Goal: Task Accomplishment & Management: Complete application form

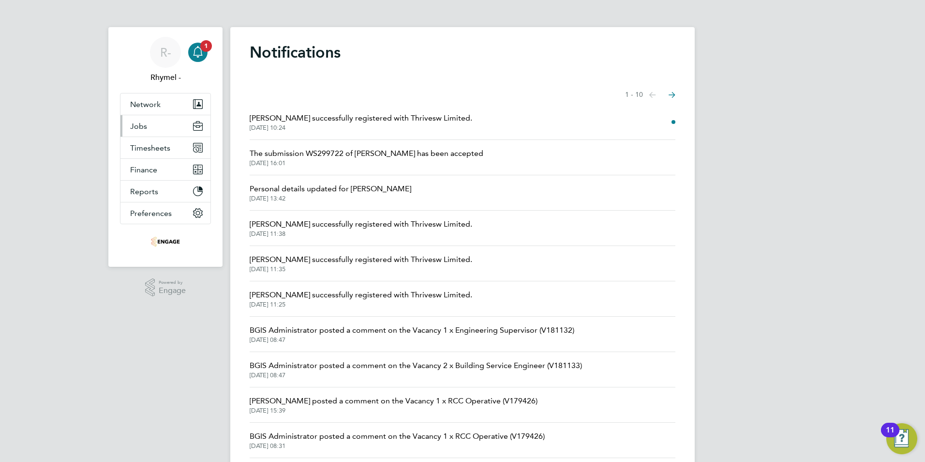
click at [146, 123] on span "Jobs" at bounding box center [138, 125] width 17 height 9
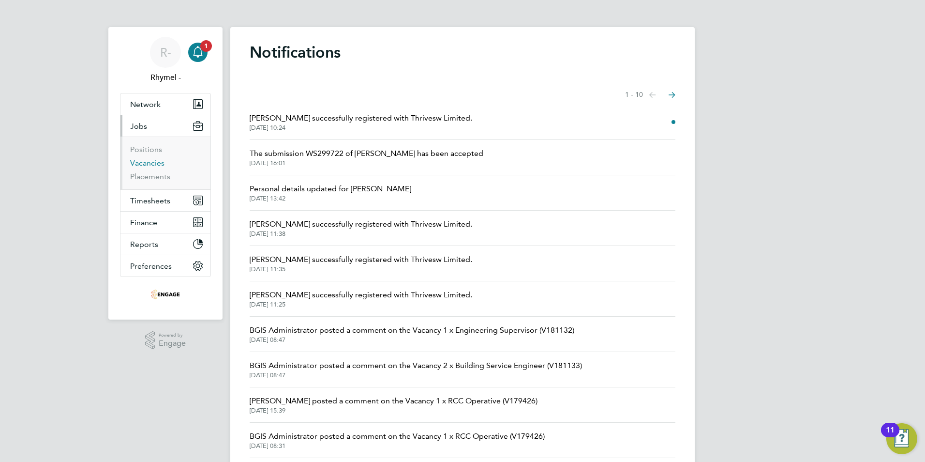
click at [146, 165] on link "Vacancies" at bounding box center [147, 162] width 34 height 9
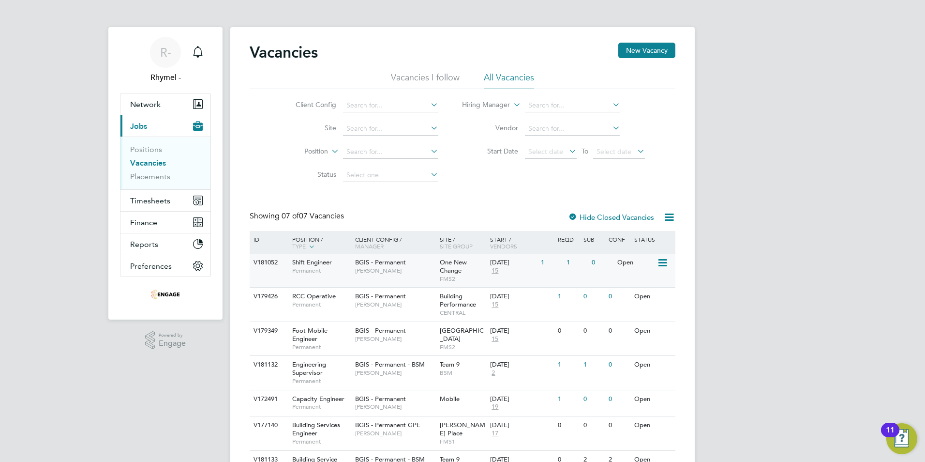
click at [357, 268] on span "[PERSON_NAME]" at bounding box center [395, 271] width 80 height 8
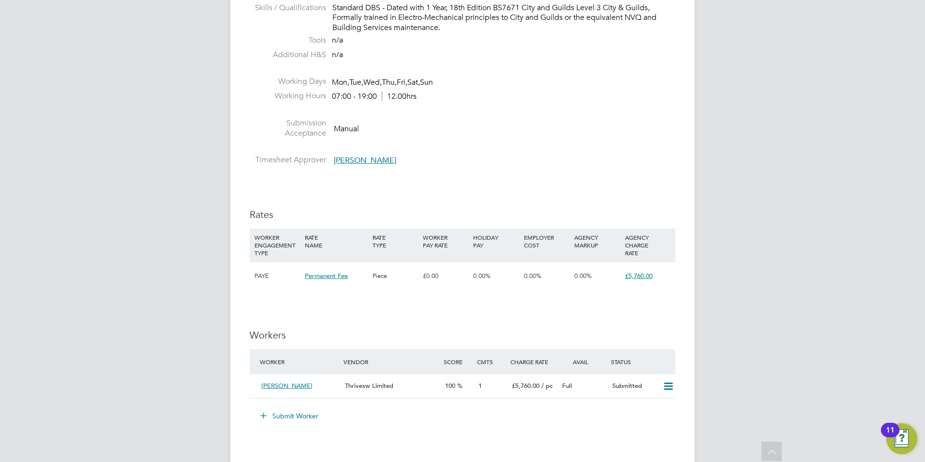
scroll to position [968, 0]
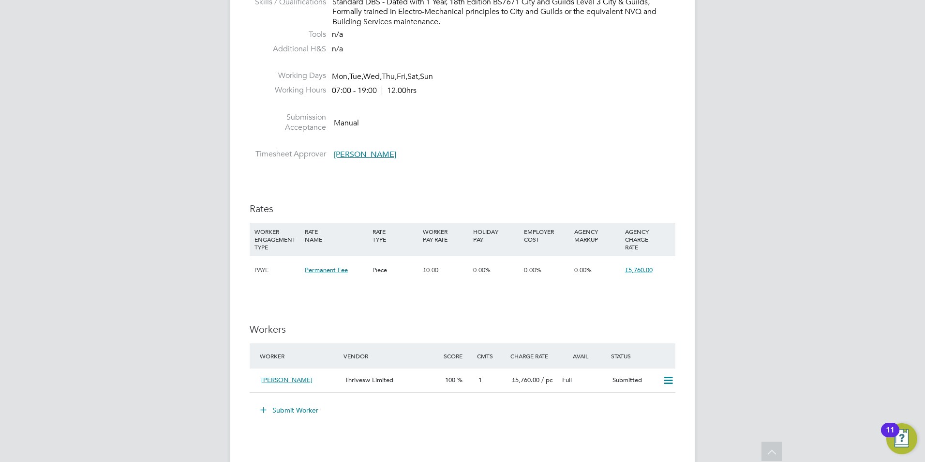
click at [288, 407] on button "Submit Worker" at bounding box center [290, 409] width 73 height 15
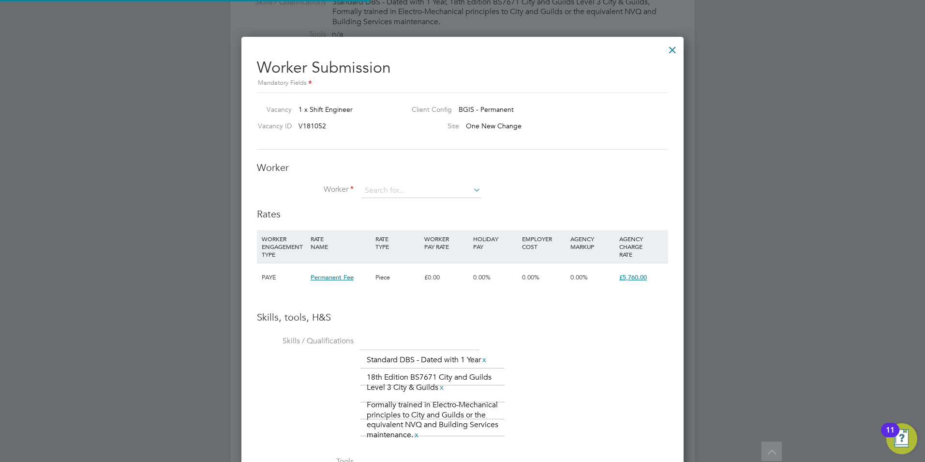
scroll to position [684, 443]
click at [444, 193] on input at bounding box center [422, 190] width 120 height 15
click at [386, 266] on li "+ Add new" at bounding box center [439, 270] width 156 height 13
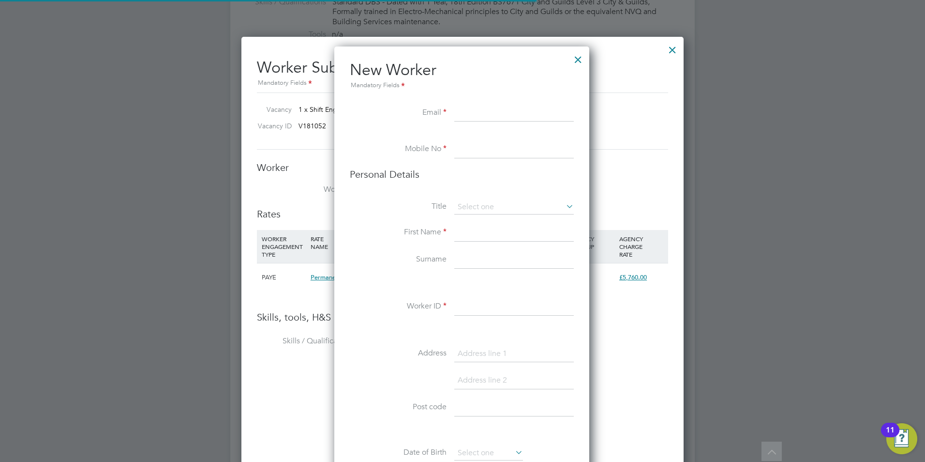
scroll to position [819, 257]
paste input "b_chhatralia@hotmail.com"
type input "b_chhatralia@hotmail.com"
click at [472, 146] on input at bounding box center [514, 149] width 120 height 17
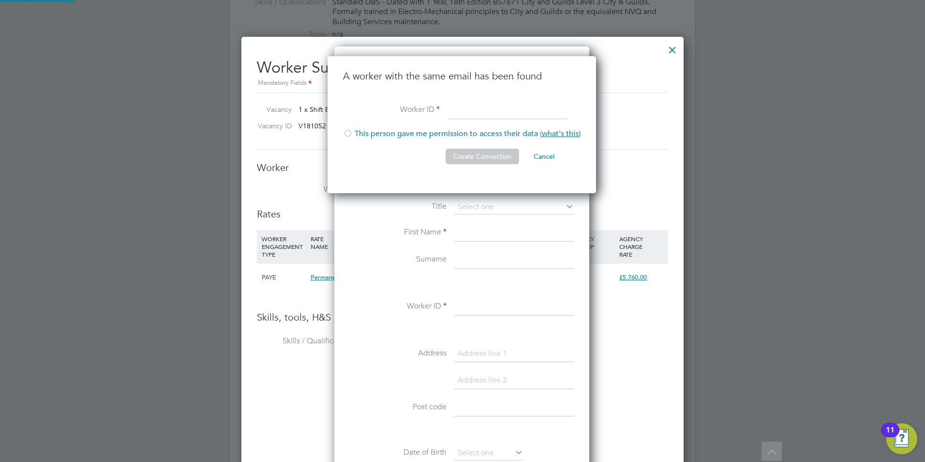
scroll to position [5, 5]
click at [432, 164] on li "Create Connection Cancel" at bounding box center [462, 161] width 238 height 25
click at [538, 160] on button "Cancel" at bounding box center [544, 156] width 36 height 15
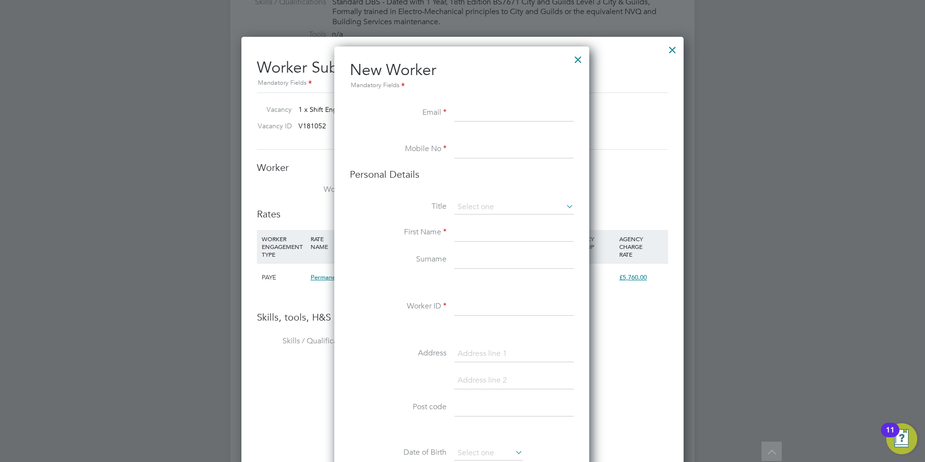
click at [576, 58] on div at bounding box center [578, 56] width 17 height 17
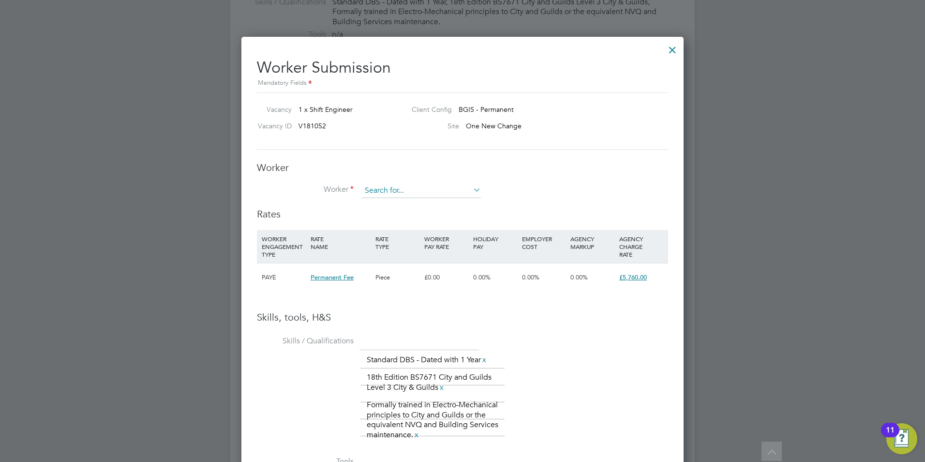
click at [426, 187] on input at bounding box center [422, 190] width 120 height 15
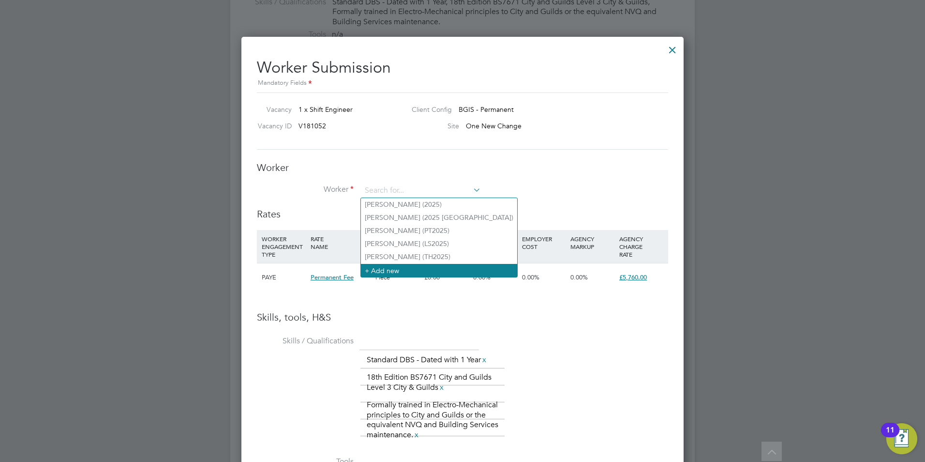
click at [378, 269] on li "+ Add new" at bounding box center [439, 270] width 156 height 13
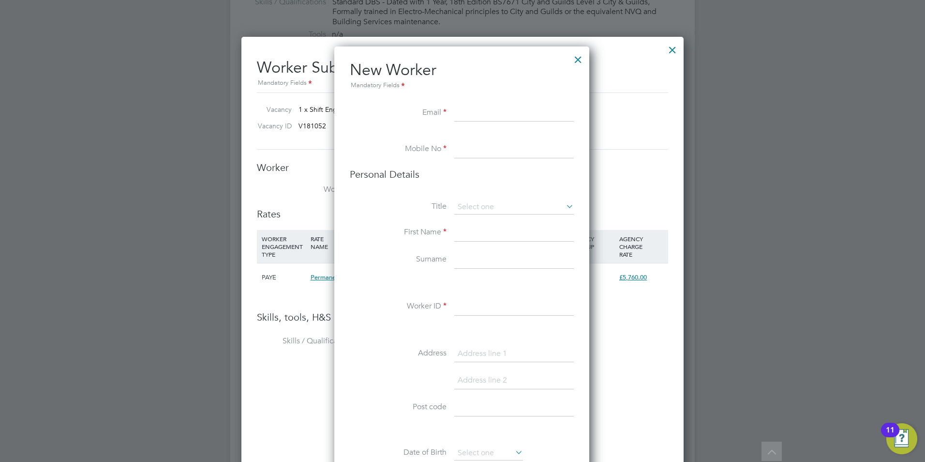
paste input "frankmarfo@yahoo.co.uk"
type input "frankmarfo@yahoo.co.uk"
click at [469, 148] on input at bounding box center [514, 149] width 120 height 17
drag, startPoint x: 546, startPoint y: 111, endPoint x: 438, endPoint y: 103, distance: 109.2
click at [438, 103] on ul "New Worker Mandatory Fields Email frankmarfo@yahoo.co.uk Mobile No Personal Det…" at bounding box center [462, 452] width 224 height 785
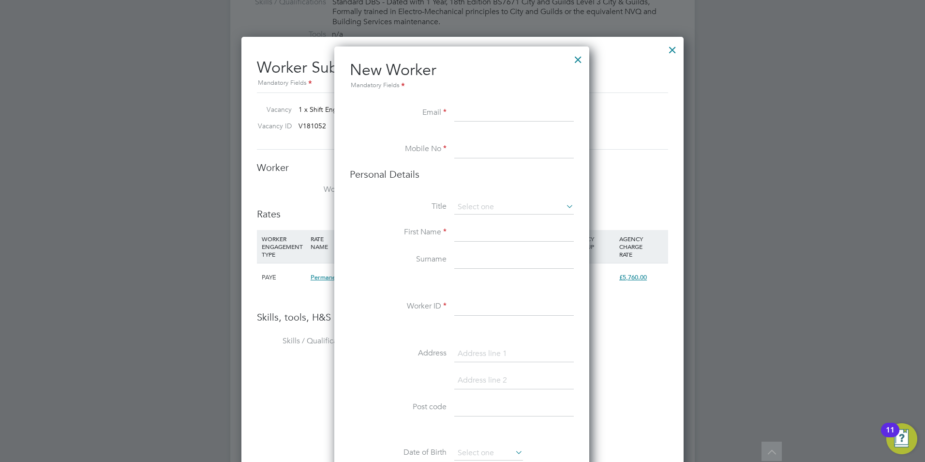
paste input "white.daniel@hotmail.com"
type input "white.daniel@hotmail.com"
click at [472, 140] on li at bounding box center [462, 136] width 224 height 10
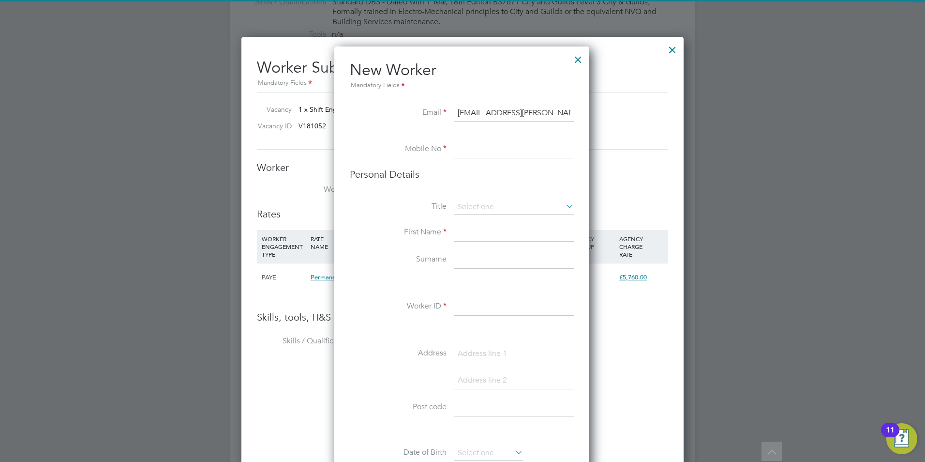
click at [466, 149] on input at bounding box center [514, 149] width 120 height 17
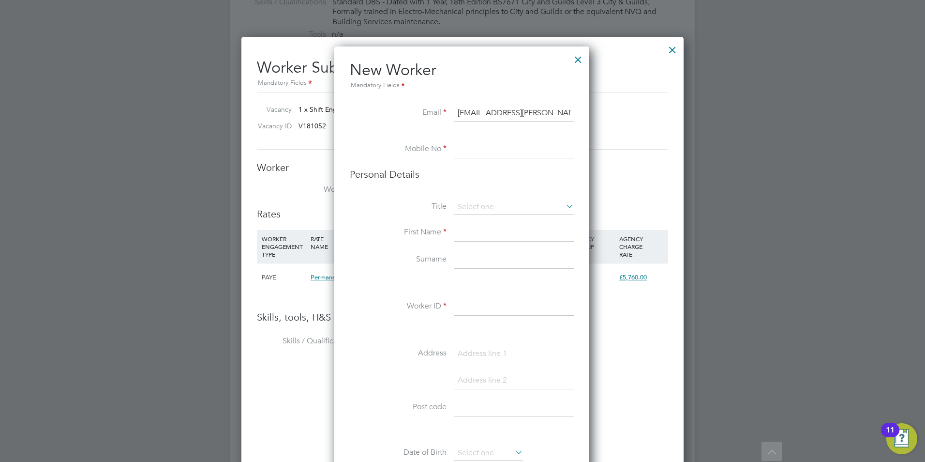
drag, startPoint x: 550, startPoint y: 110, endPoint x: 441, endPoint y: 118, distance: 108.7
click at [441, 118] on li "Email white.daniel@hotmail.com" at bounding box center [462, 118] width 224 height 27
paste input "micksutton59@sky.com"
type input "micksutton59@sky.com"
click at [476, 141] on input at bounding box center [514, 149] width 120 height 17
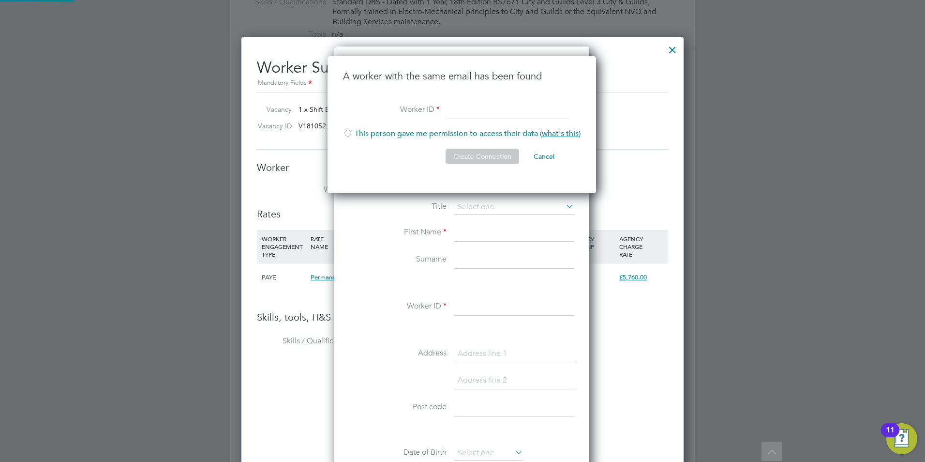
scroll to position [137, 270]
click at [453, 163] on button "Create Connection" at bounding box center [483, 156] width 74 height 15
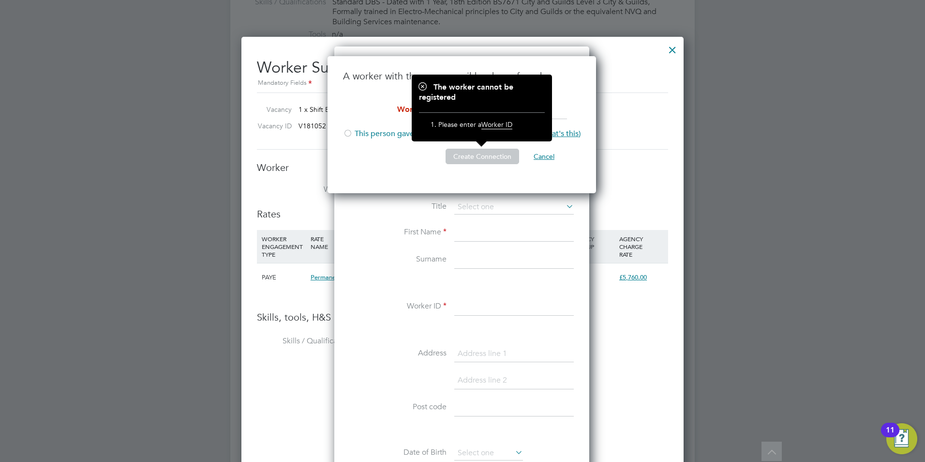
click at [546, 157] on button "Cancel" at bounding box center [544, 156] width 36 height 15
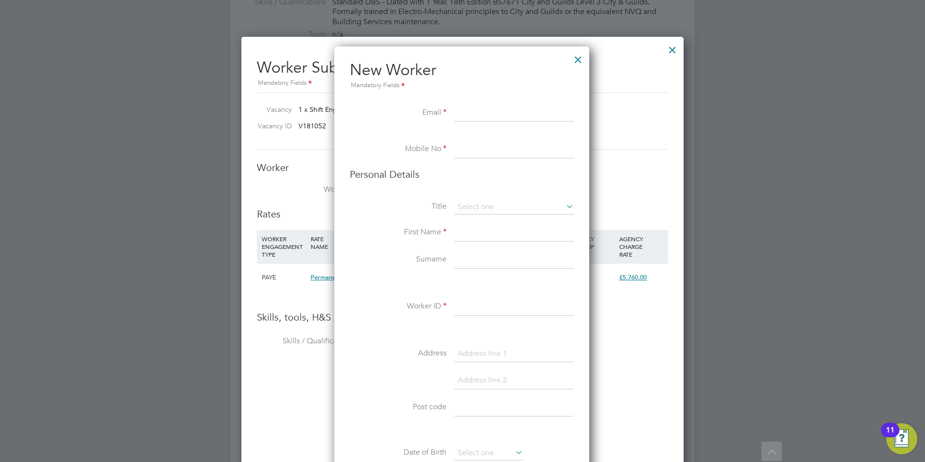
click at [479, 115] on input at bounding box center [514, 113] width 120 height 17
paste input "alpaltinsoz@outlook.com"
type input "alpaltinsoz@outlook.com"
click at [460, 147] on input at bounding box center [514, 149] width 120 height 17
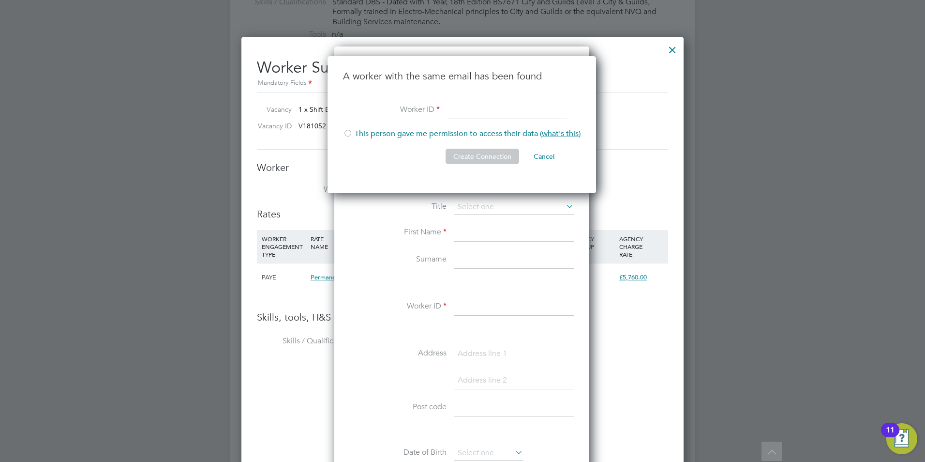
click at [449, 93] on li "A worker with the same email has been found" at bounding box center [462, 86] width 238 height 32
click at [547, 157] on button "Cancel" at bounding box center [544, 156] width 36 height 15
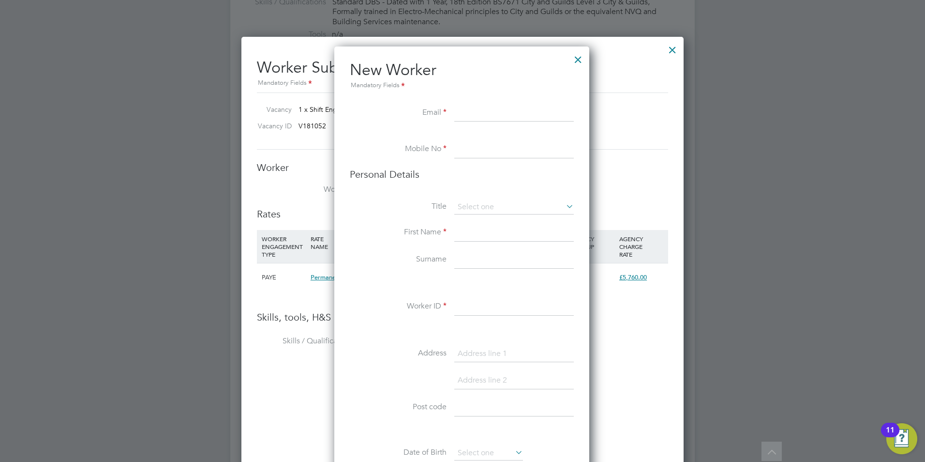
click at [580, 62] on div at bounding box center [578, 56] width 17 height 17
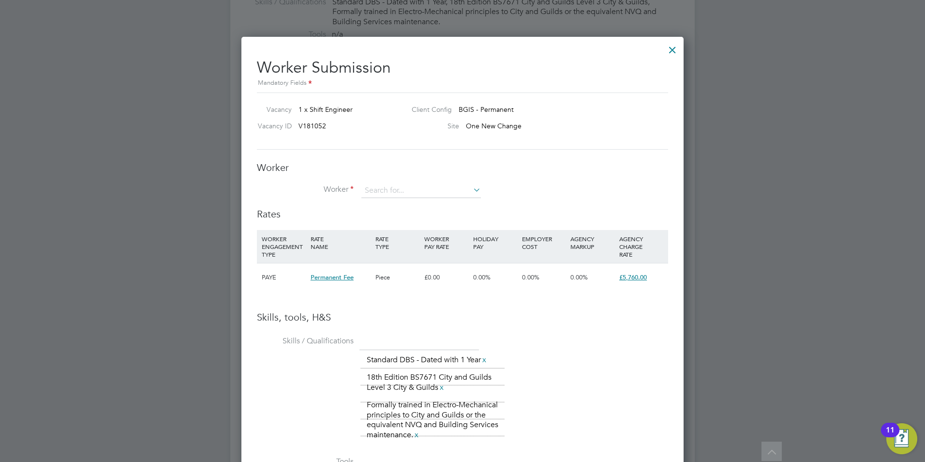
click at [674, 48] on div at bounding box center [672, 47] width 17 height 17
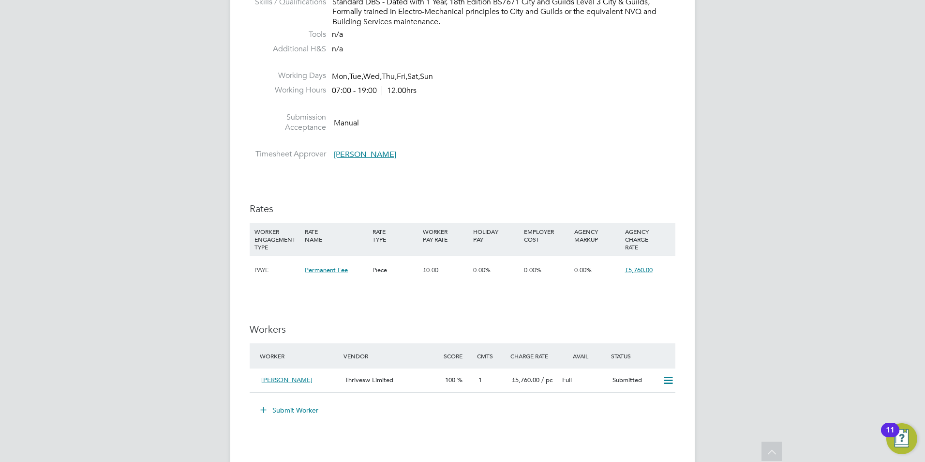
click at [289, 410] on button "Submit Worker" at bounding box center [290, 409] width 73 height 15
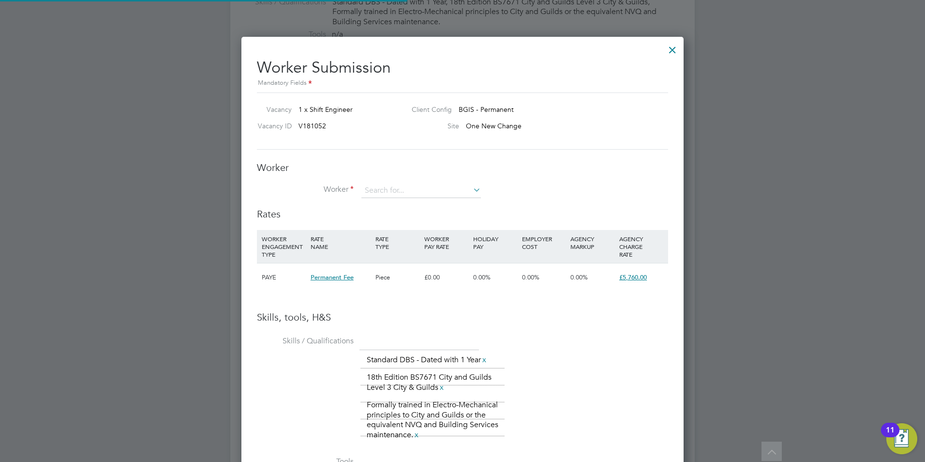
scroll to position [29, 66]
click at [424, 196] on input at bounding box center [422, 190] width 120 height 15
click at [392, 264] on li "+ Add new" at bounding box center [439, 270] width 156 height 13
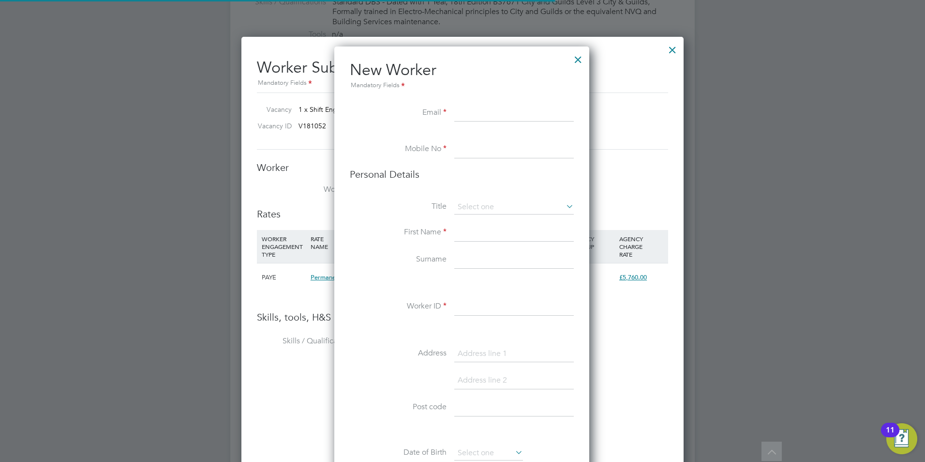
scroll to position [819, 257]
paste input "b_chhatralia@hotmail.com"
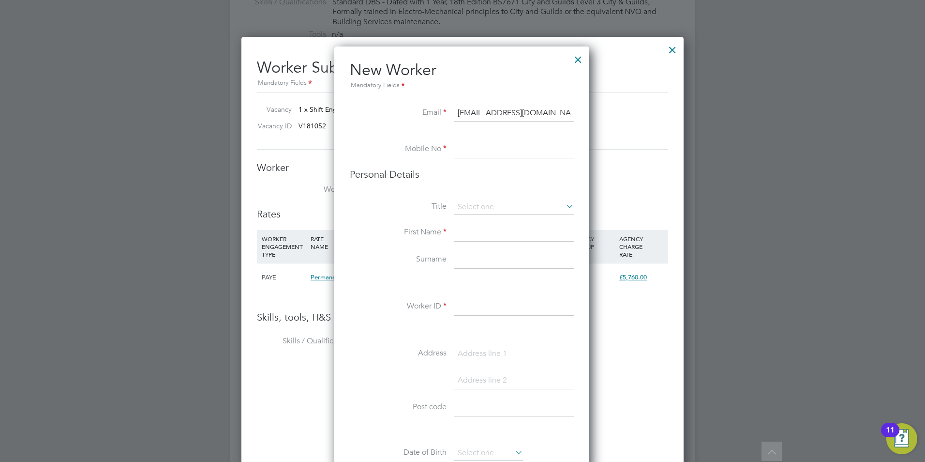
type input "b_chhatralia@hotmail.com"
click at [454, 147] on li "Mobile No" at bounding box center [462, 154] width 224 height 27
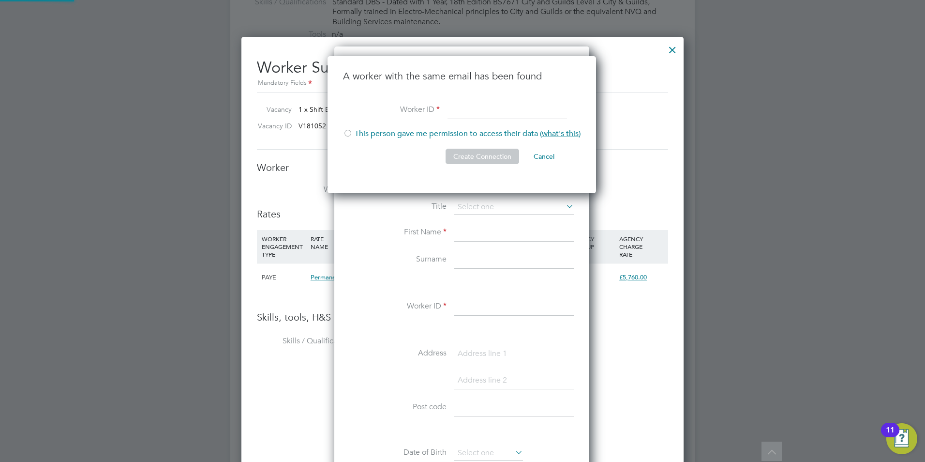
scroll to position [137, 270]
click at [432, 172] on li "Create Connection Cancel" at bounding box center [462, 161] width 238 height 25
click at [544, 156] on button "Cancel" at bounding box center [544, 156] width 36 height 15
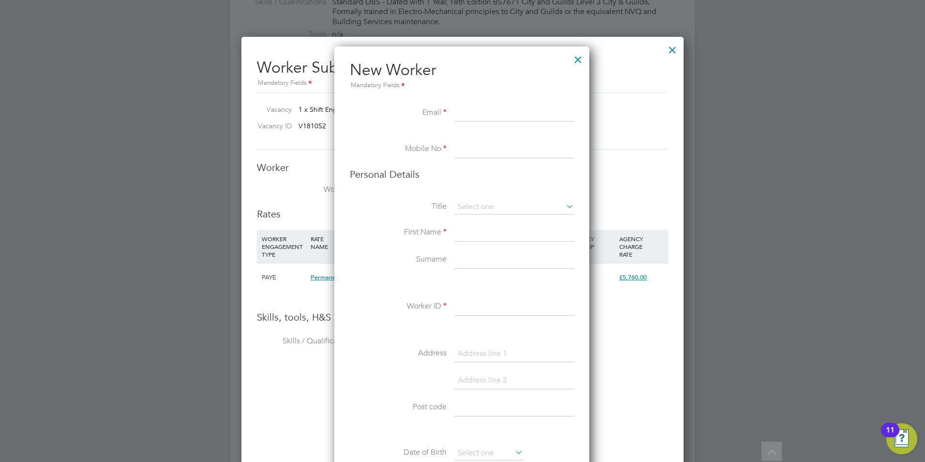
click at [576, 57] on div at bounding box center [578, 56] width 17 height 17
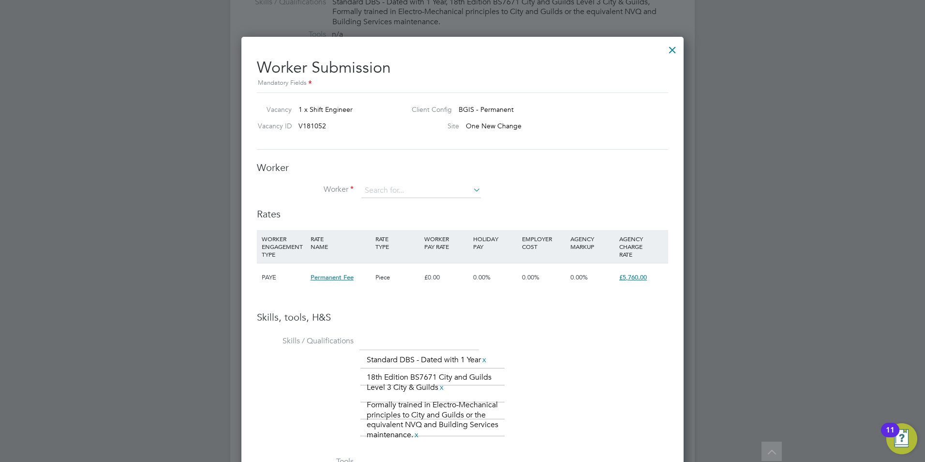
click at [824, 209] on div at bounding box center [462, 231] width 925 height 462
click at [676, 54] on div at bounding box center [672, 47] width 17 height 17
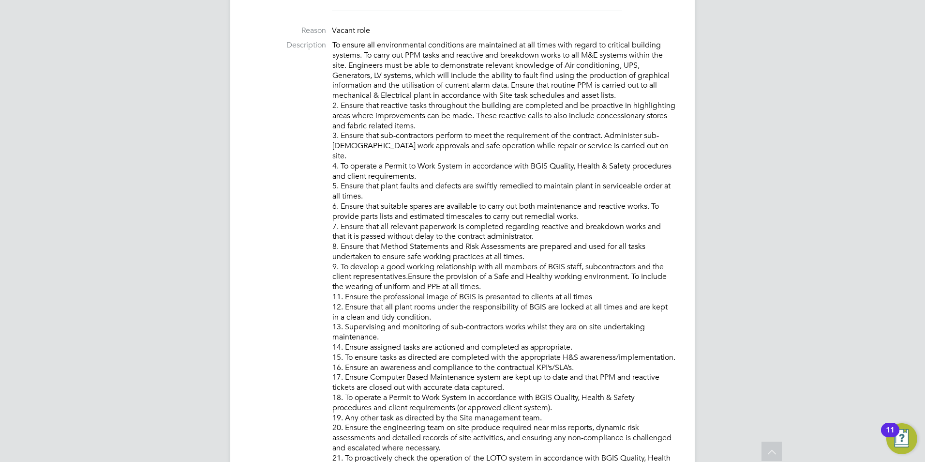
scroll to position [368, 0]
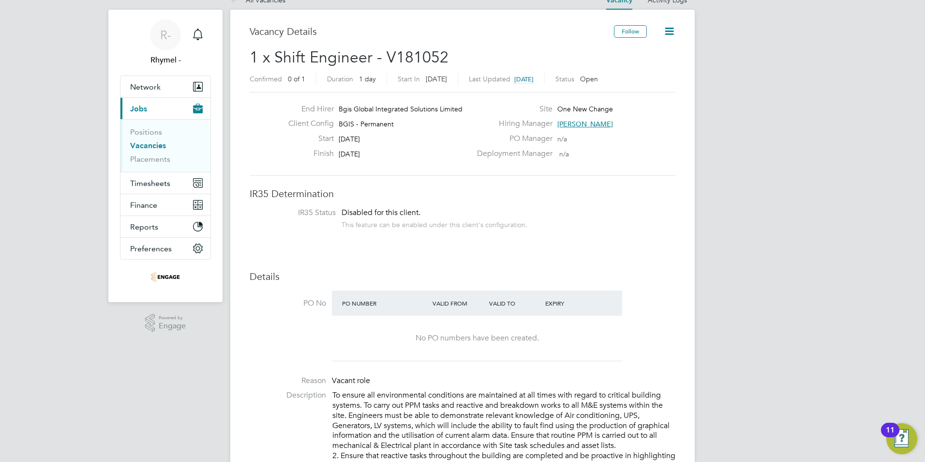
scroll to position [19, 0]
drag, startPoint x: 867, startPoint y: 319, endPoint x: 868, endPoint y: 303, distance: 16.5
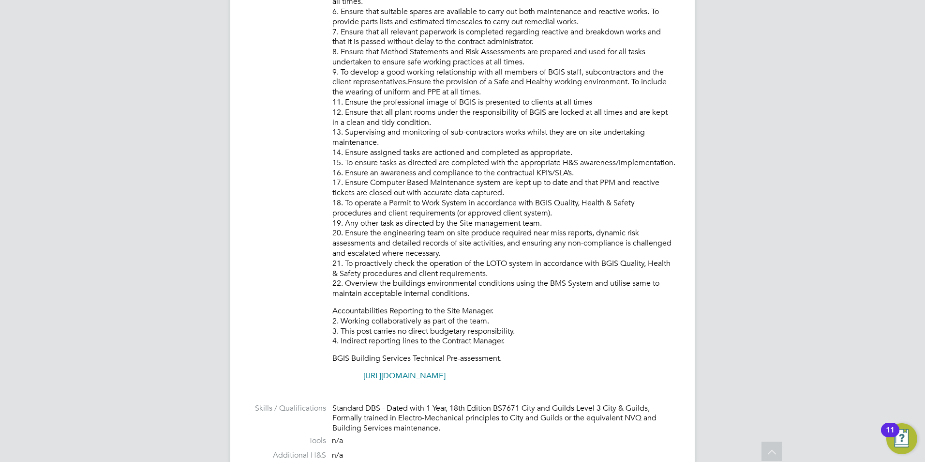
scroll to position [581, 0]
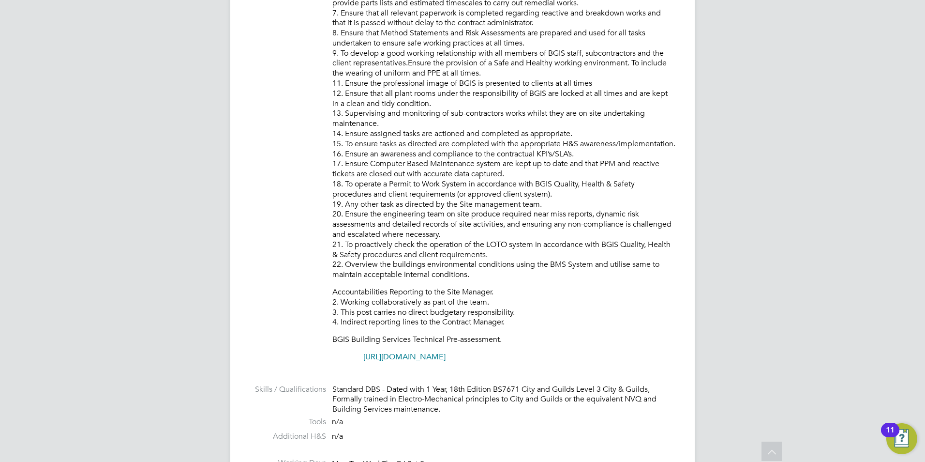
click at [891, 280] on div "R- Rhymel - Notifications Applications: Network Team Members Businesses Sites W…" at bounding box center [462, 385] width 925 height 1932
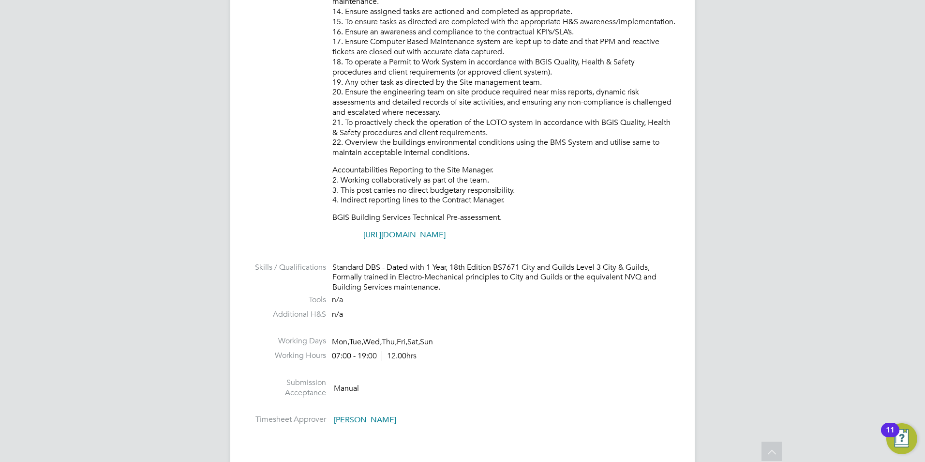
scroll to position [675, 0]
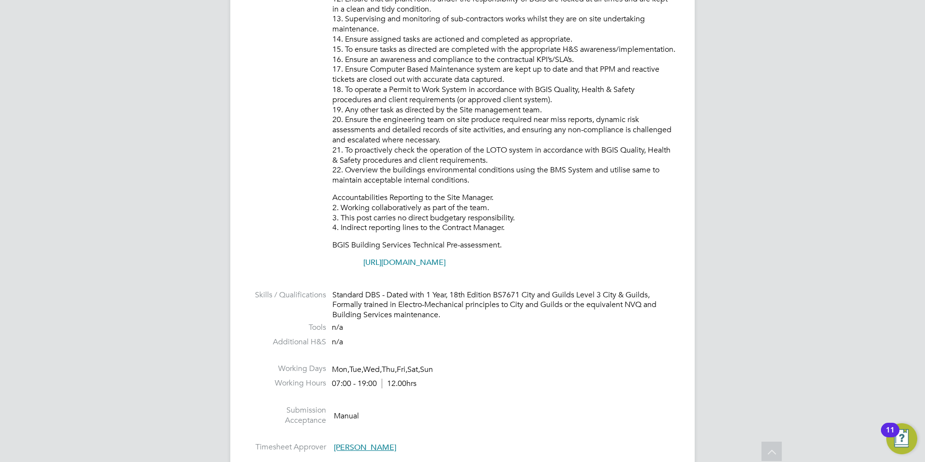
click at [579, 269] on li "Description To ensure all environmental conditions are maintained at all times …" at bounding box center [463, 4] width 426 height 545
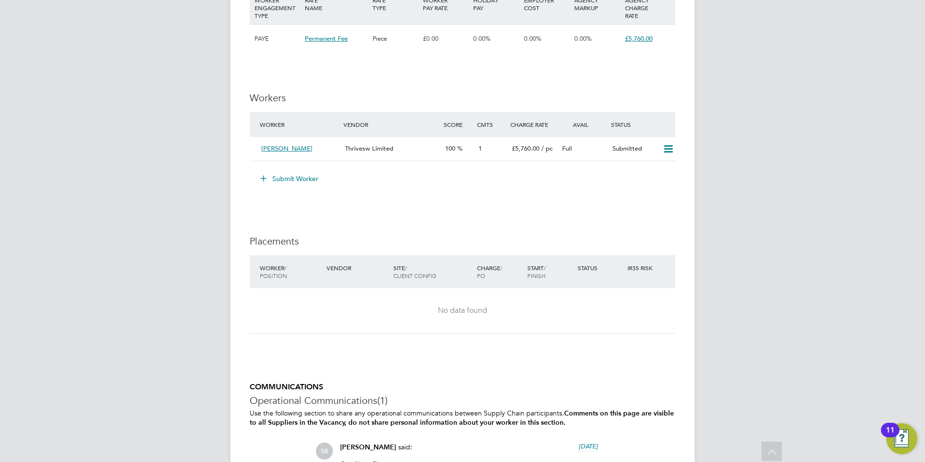
scroll to position [1200, 0]
click at [291, 172] on button "Submit Worker" at bounding box center [290, 177] width 73 height 15
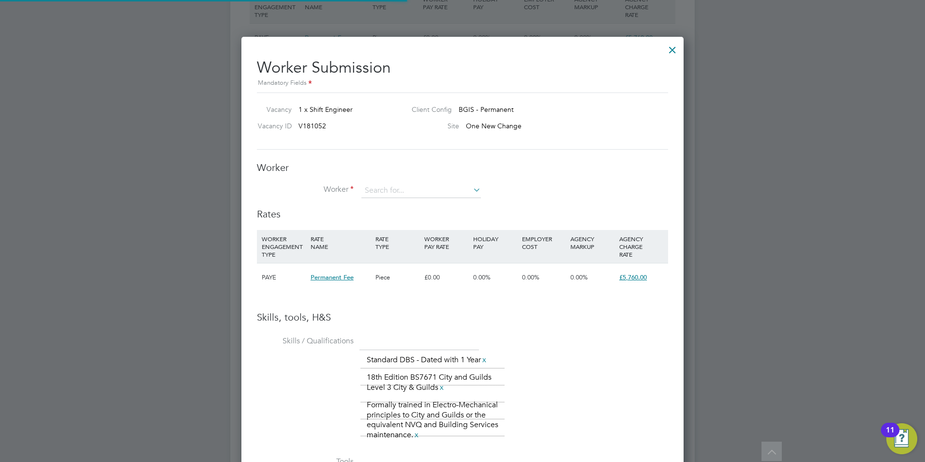
scroll to position [684, 443]
click at [386, 184] on input at bounding box center [422, 190] width 120 height 15
click at [372, 269] on li "+ Add new" at bounding box center [439, 270] width 156 height 13
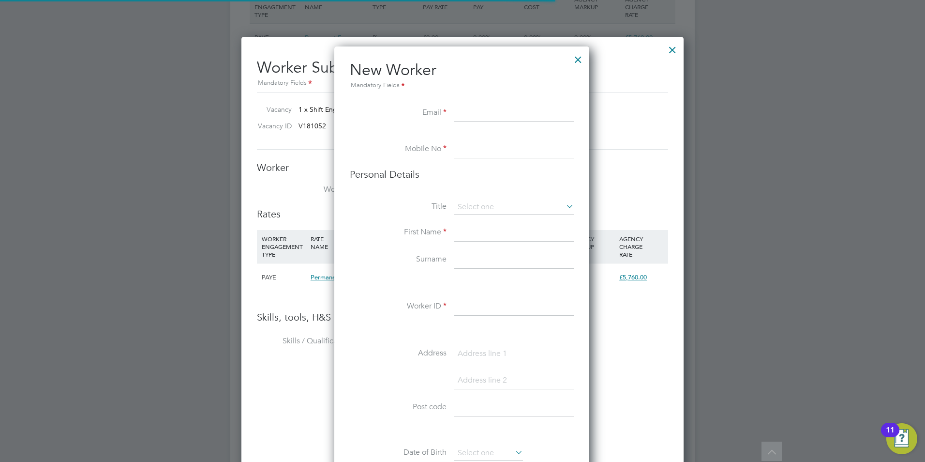
scroll to position [819, 257]
click at [527, 110] on input at bounding box center [514, 113] width 120 height 17
paste input "frankmarfo@yahoo.co.uk"
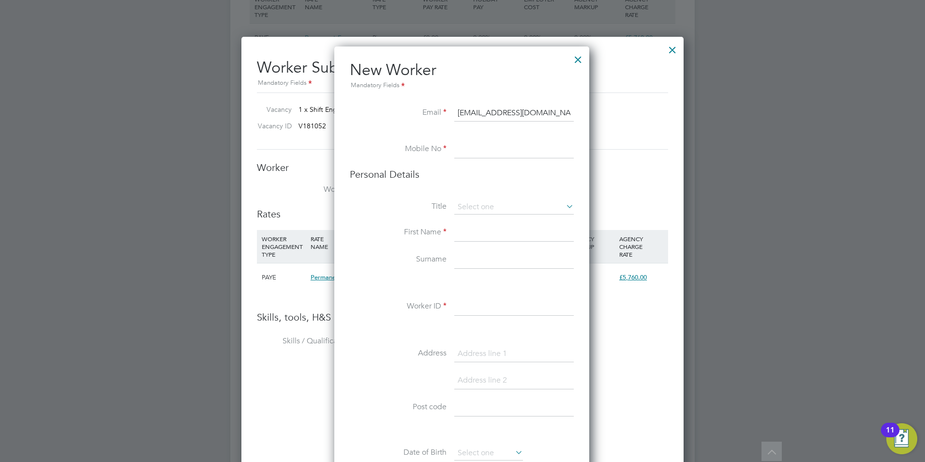
type input "frankmarfo@yahoo.co.uk"
click at [470, 154] on input at bounding box center [514, 149] width 120 height 17
click at [477, 149] on input at bounding box center [514, 149] width 120 height 17
paste input "07427239476"
type input "07427239476"
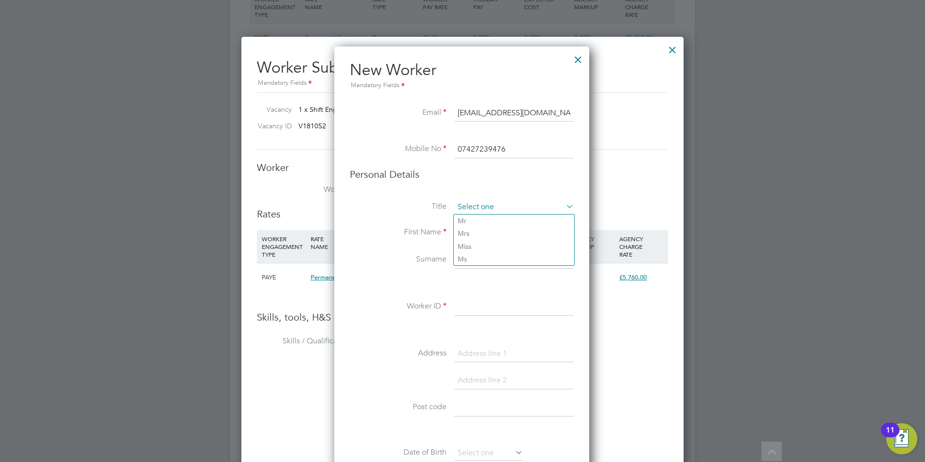
click at [490, 207] on input at bounding box center [514, 207] width 120 height 15
click at [483, 218] on li "Mr" at bounding box center [514, 220] width 121 height 13
type input "Mr"
click at [466, 238] on input at bounding box center [514, 232] width 120 height 17
type input "Frank"
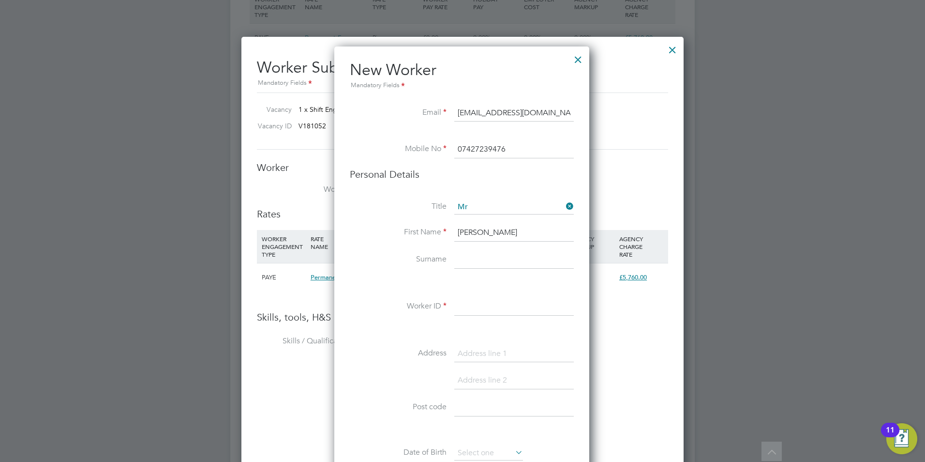
click at [462, 260] on input at bounding box center [514, 259] width 120 height 17
type input "Marfo"
click at [473, 314] on input at bounding box center [514, 306] width 120 height 17
type input "R"
type input "FM2005"
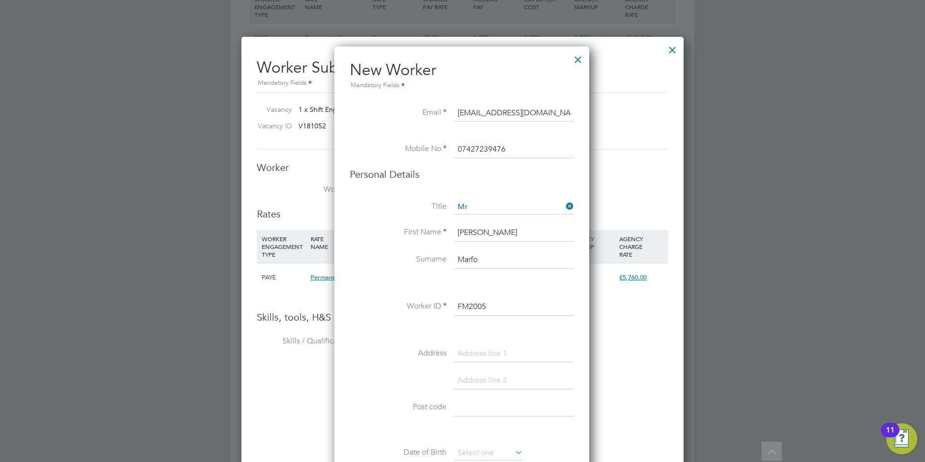
click at [580, 426] on div "New Worker Mandatory Fields Email frankmarfo@yahoo.co.uk Mobile No 07427239476 …" at bounding box center [461, 455] width 255 height 818
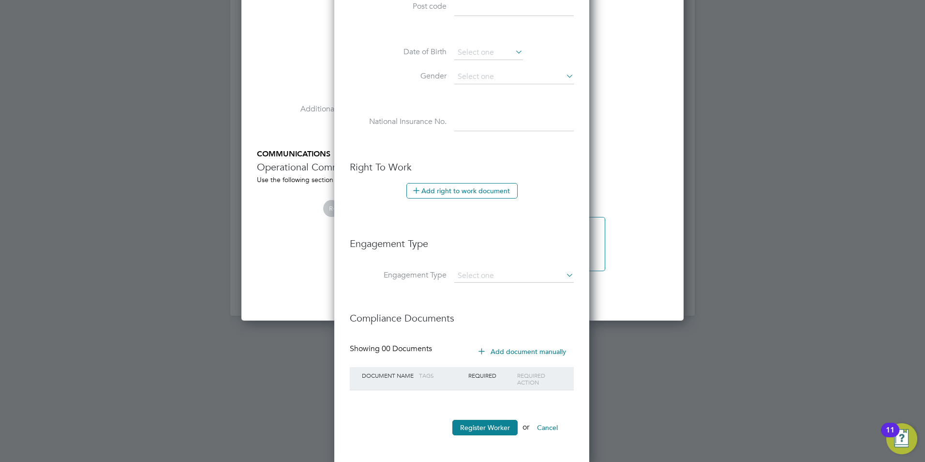
scroll to position [1603, 0]
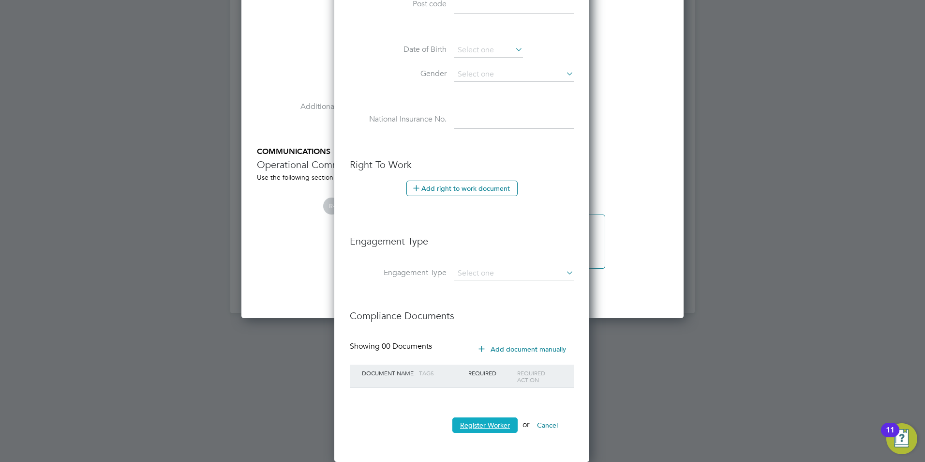
click at [481, 421] on button "Register Worker" at bounding box center [485, 424] width 65 height 15
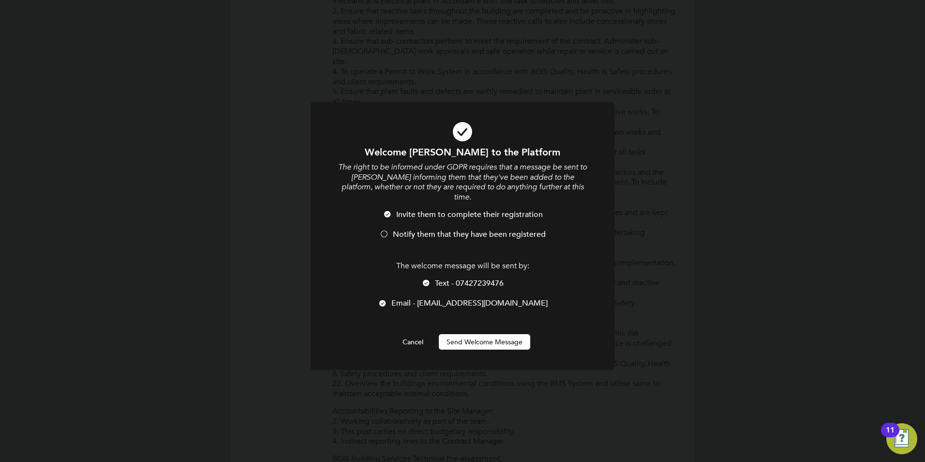
scroll to position [819, 257]
click at [386, 230] on div at bounding box center [384, 235] width 10 height 10
click at [504, 336] on button "Send Welcome Message" at bounding box center [484, 341] width 91 height 15
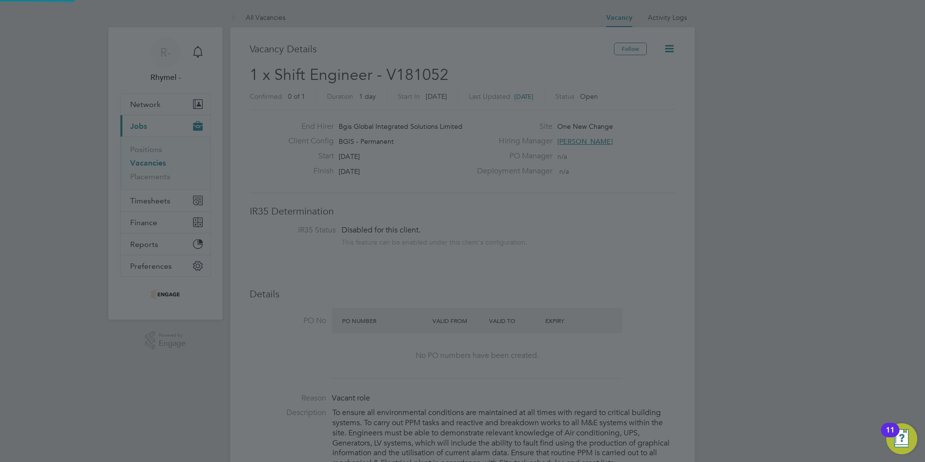
scroll to position [462, 0]
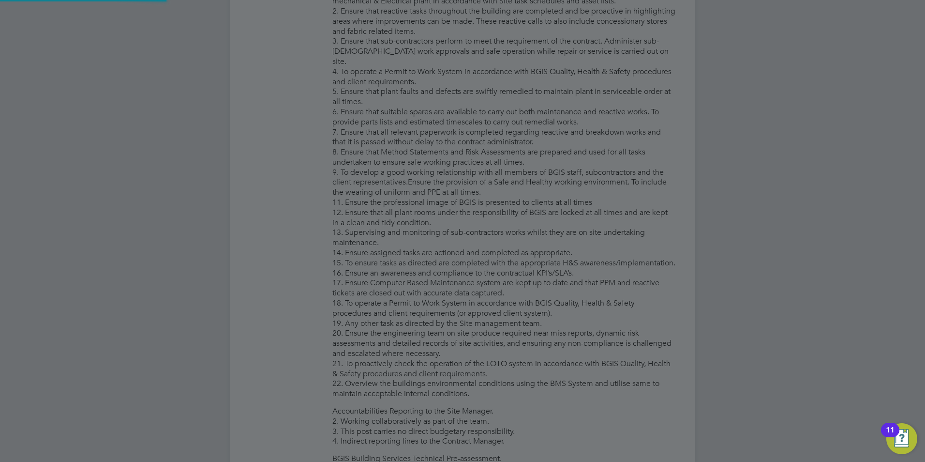
type input "Frank Marfo (FM2005)"
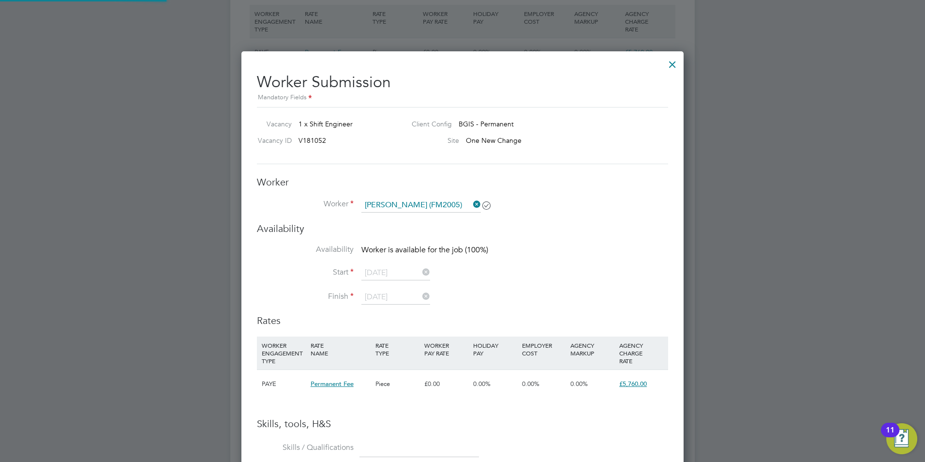
scroll to position [1200, 0]
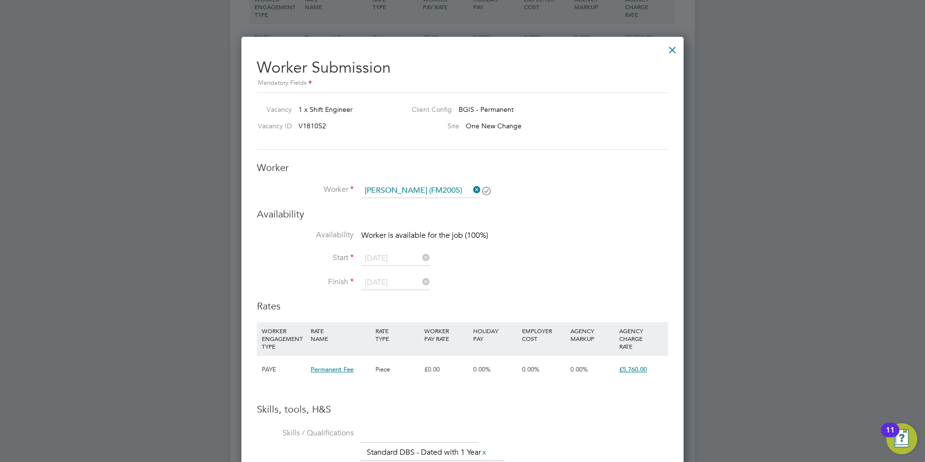
click at [651, 213] on h3 "Availability" at bounding box center [462, 214] width 411 height 13
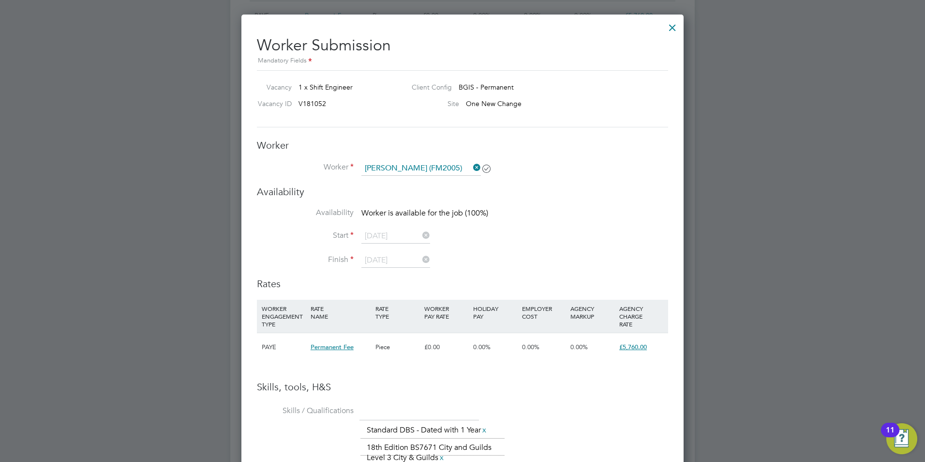
scroll to position [1203, 0]
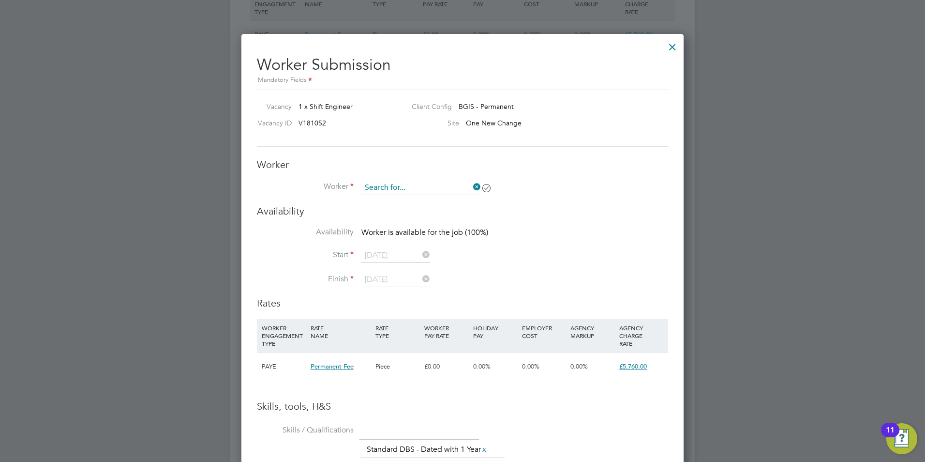
click at [385, 189] on input at bounding box center [422, 188] width 120 height 15
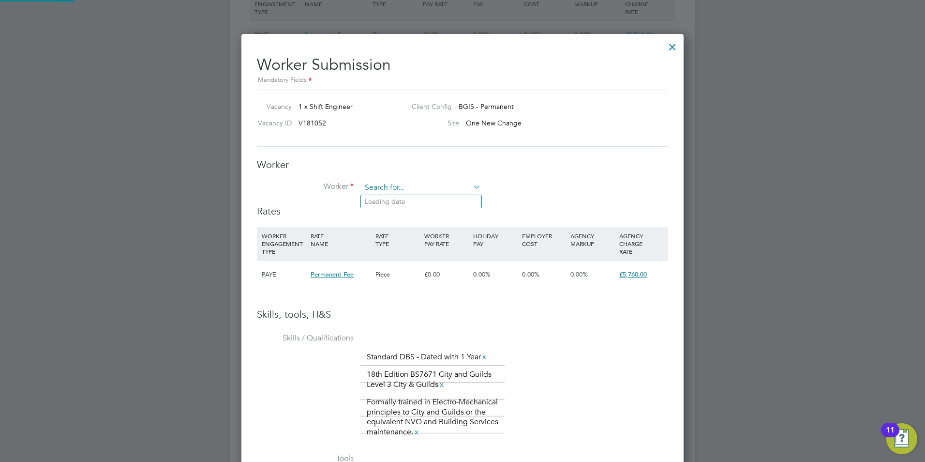
scroll to position [684, 443]
click at [587, 167] on h3 "Worker" at bounding box center [462, 164] width 411 height 13
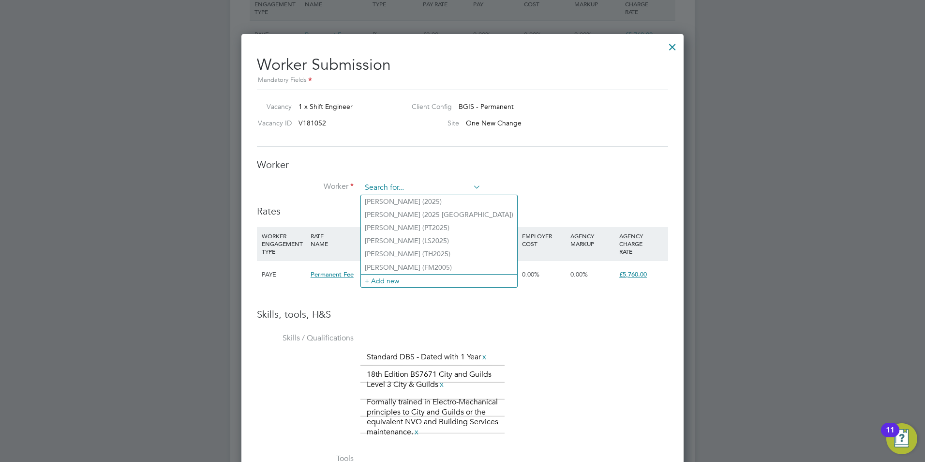
click at [403, 191] on input at bounding box center [422, 188] width 120 height 15
click at [377, 261] on li "Frank Marfo (FM2005)" at bounding box center [439, 267] width 156 height 13
type input "Frank Marfo (FM2005)"
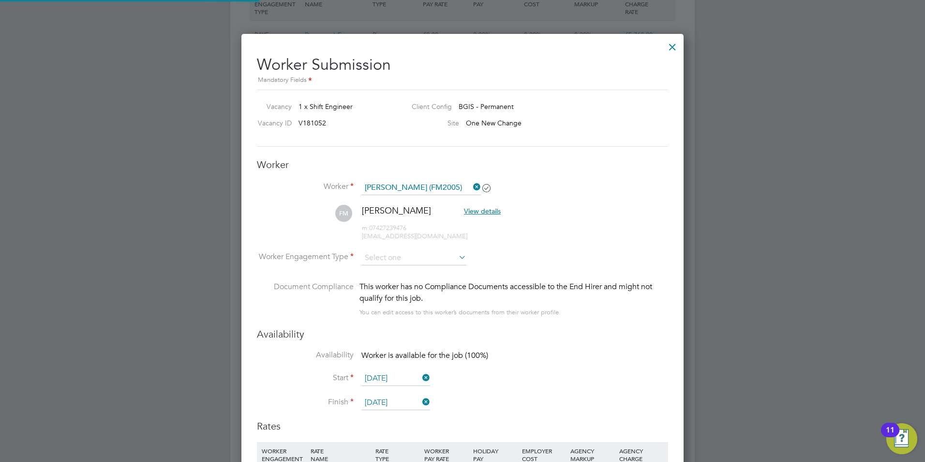
scroll to position [899, 443]
click at [391, 257] on input at bounding box center [414, 258] width 105 height 15
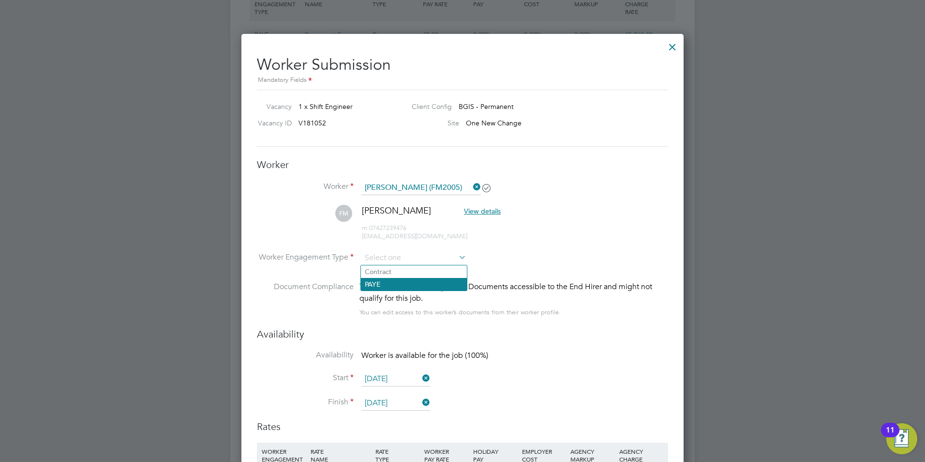
click at [378, 284] on li "PAYE" at bounding box center [414, 284] width 106 height 13
type input "PAYE"
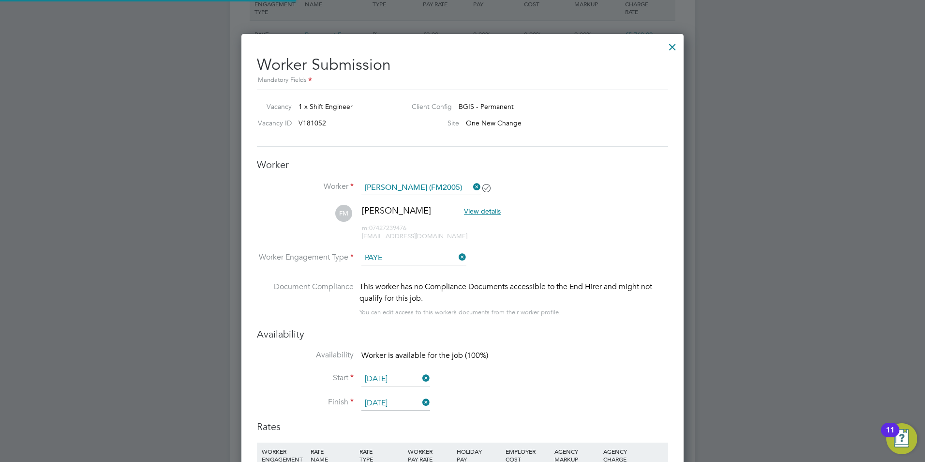
scroll to position [29, 49]
click at [386, 375] on input "[DATE]" at bounding box center [396, 379] width 69 height 15
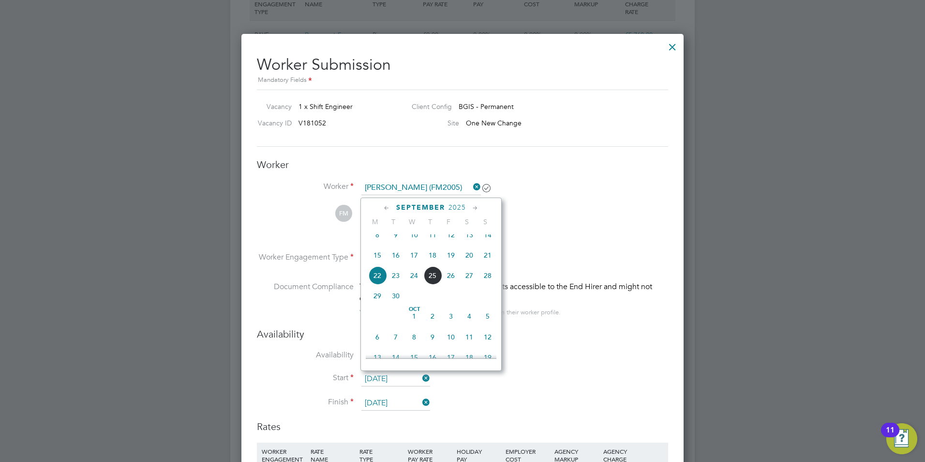
drag, startPoint x: 375, startPoint y: 302, endPoint x: 376, endPoint y: 367, distance: 64.4
click at [376, 367] on div "September 2025 M T W T F S S Jun 1 2 3 4 5 6 7 8 9 10 11 12 13 14 15 16 17 18 1…" at bounding box center [431, 283] width 141 height 173
click at [378, 346] on span "6" at bounding box center [377, 337] width 18 height 18
type input "06 Oct 2025"
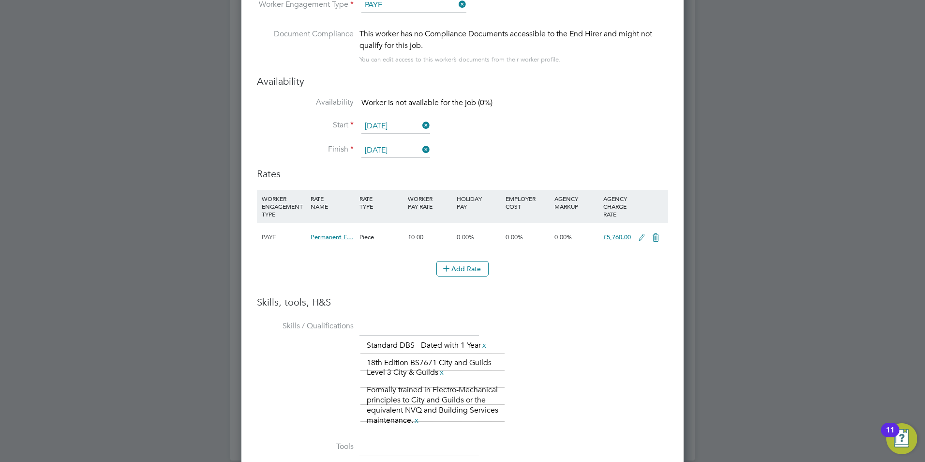
scroll to position [1429, 0]
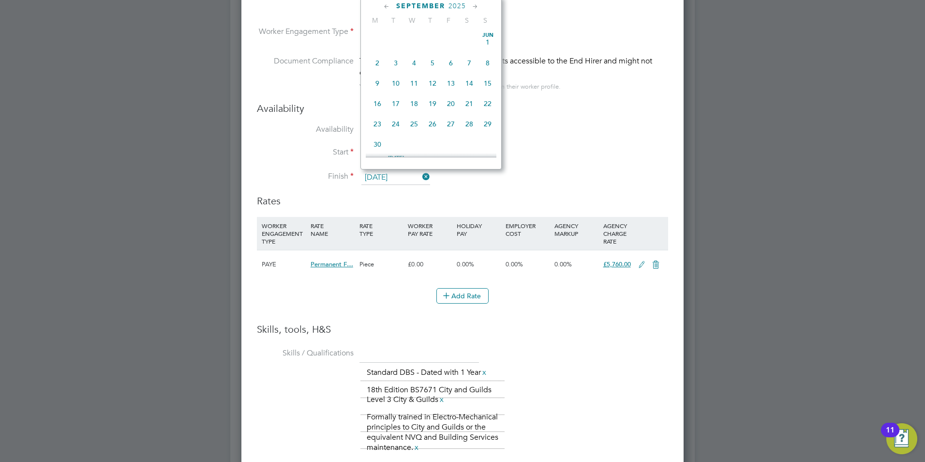
click at [372, 174] on input "[DATE]" at bounding box center [396, 177] width 69 height 15
click at [377, 145] on span "6" at bounding box center [377, 135] width 18 height 18
type input "06 Oct 2025"
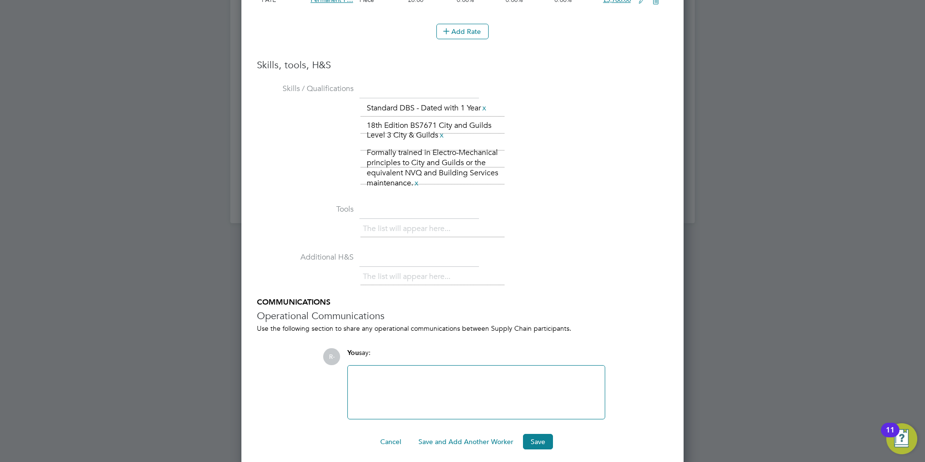
scroll to position [1700, 0]
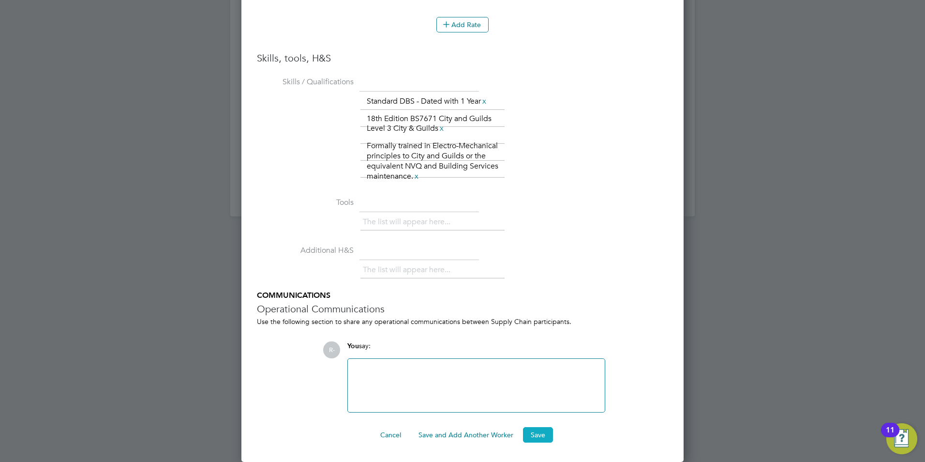
click at [537, 430] on button "Save" at bounding box center [538, 434] width 30 height 15
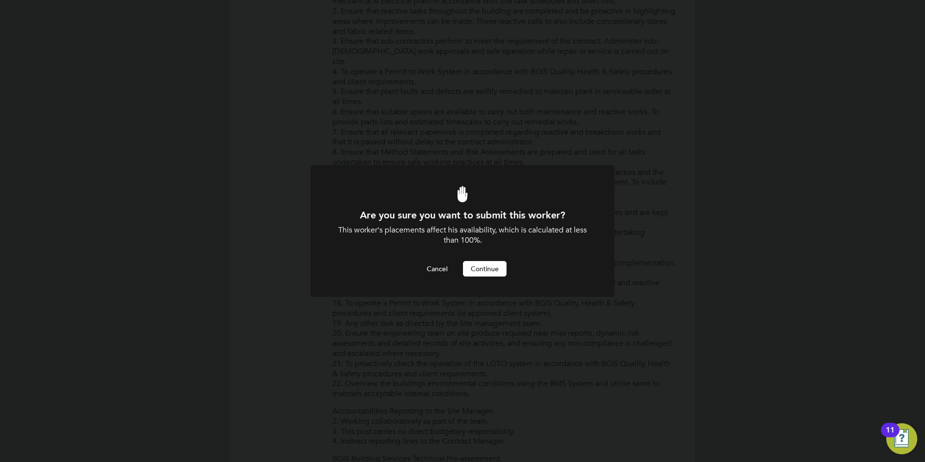
scroll to position [0, 0]
click at [496, 264] on button "Continue" at bounding box center [485, 268] width 44 height 15
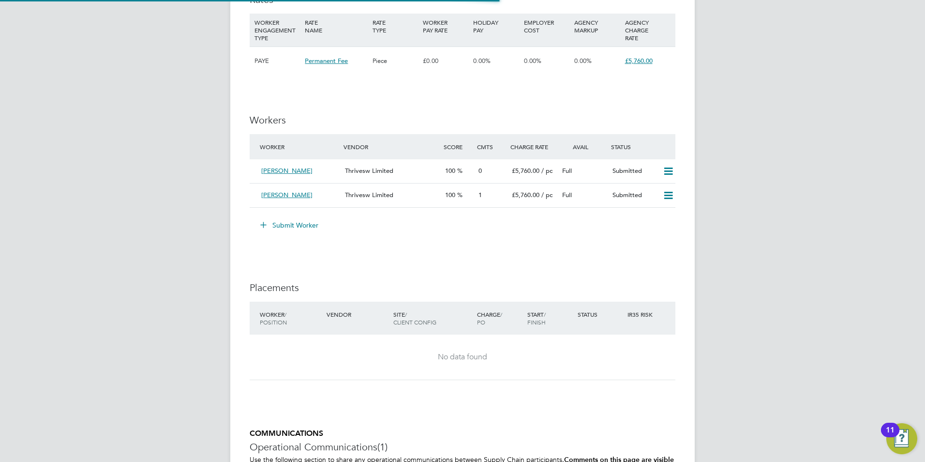
scroll to position [5, 5]
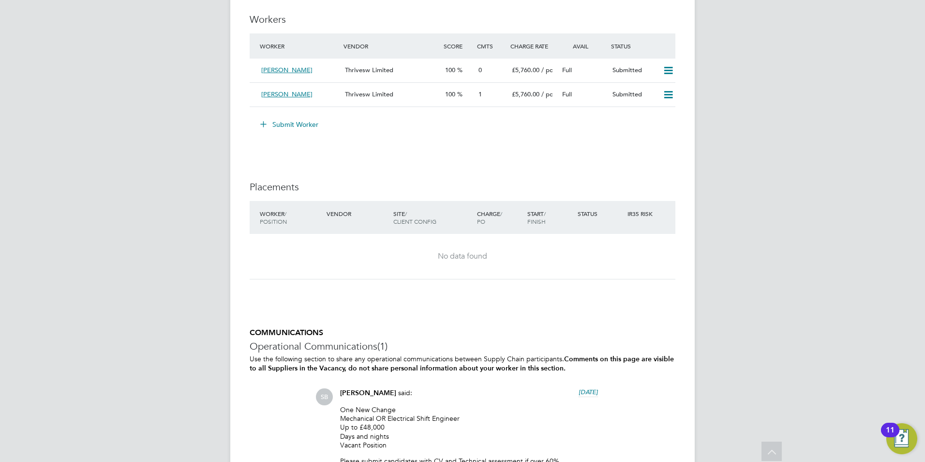
scroll to position [1258, 0]
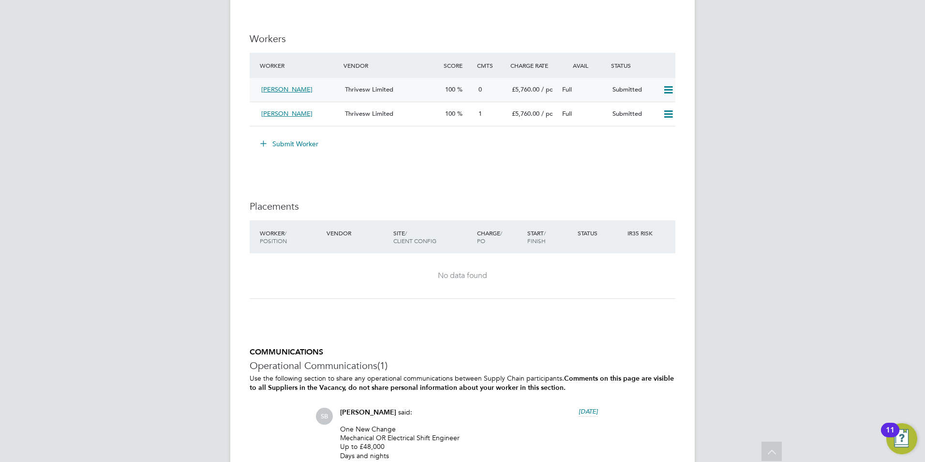
click at [324, 83] on div "Frank Marfo" at bounding box center [299, 90] width 84 height 16
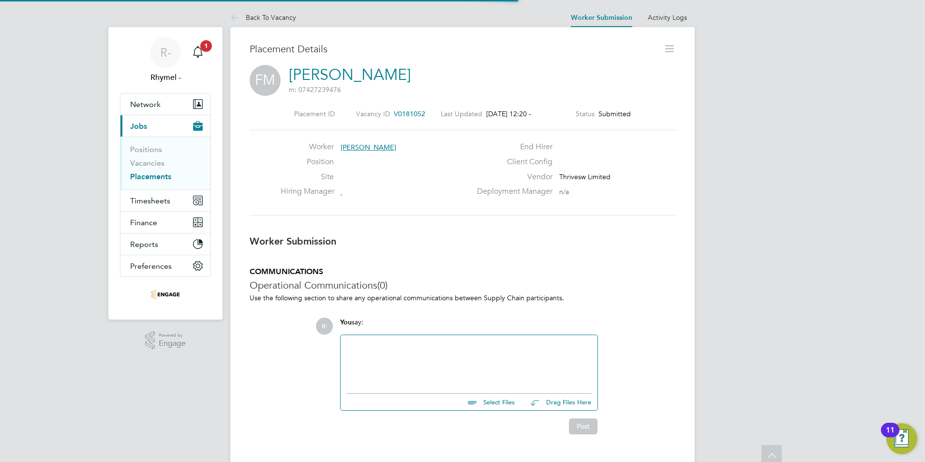
scroll to position [5, 5]
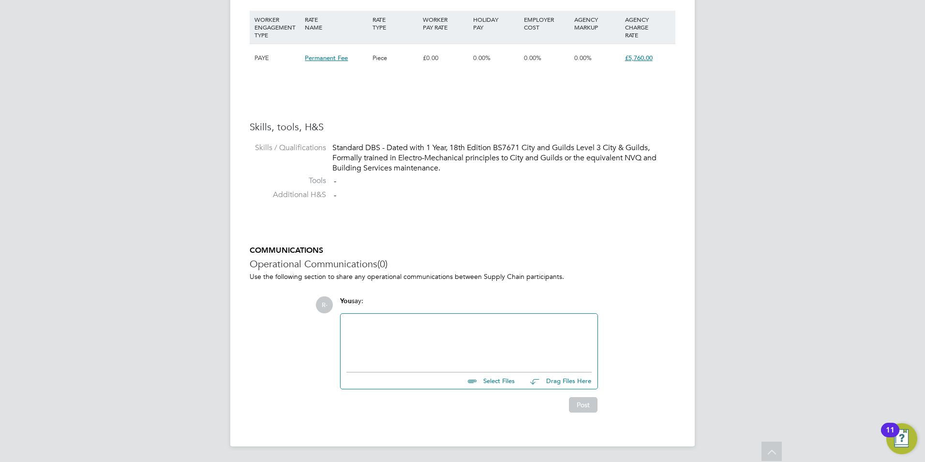
click at [501, 385] on input "file" at bounding box center [519, 379] width 145 height 14
type input "C:\fakepath\Frank Marfo.docx"
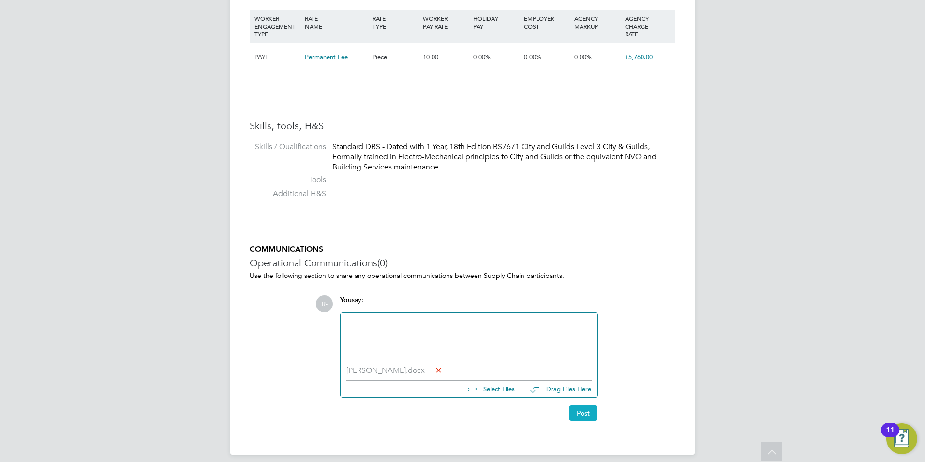
click at [577, 409] on button "Post" at bounding box center [583, 412] width 29 height 15
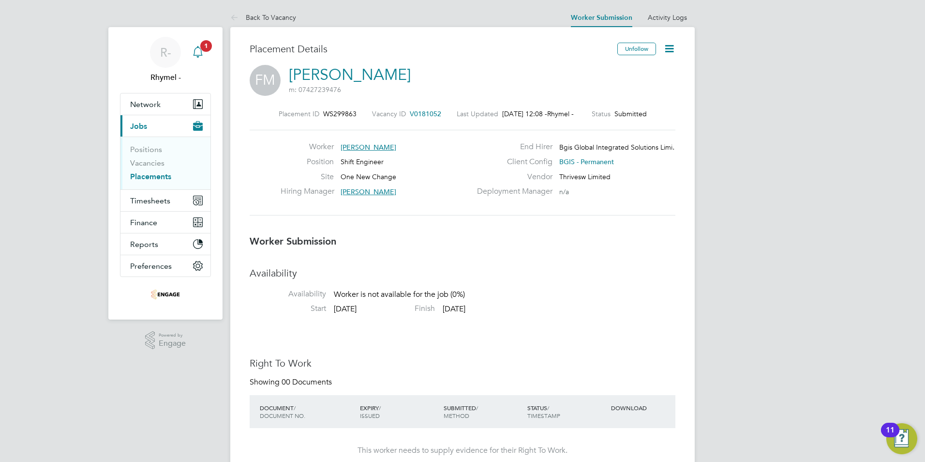
click at [197, 40] on link "Notifications 1" at bounding box center [197, 52] width 19 height 31
